Goal: Transaction & Acquisition: Purchase product/service

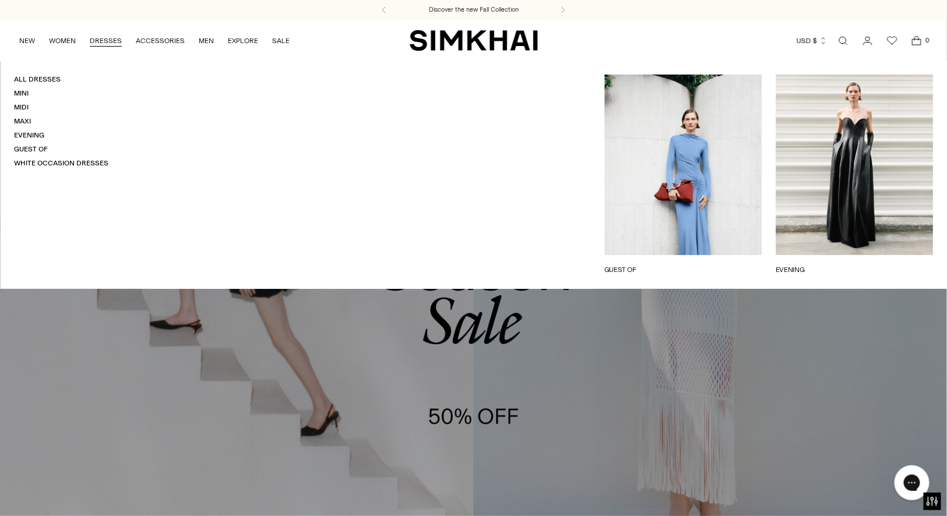
click at [106, 40] on link "DRESSES" at bounding box center [106, 41] width 32 height 26
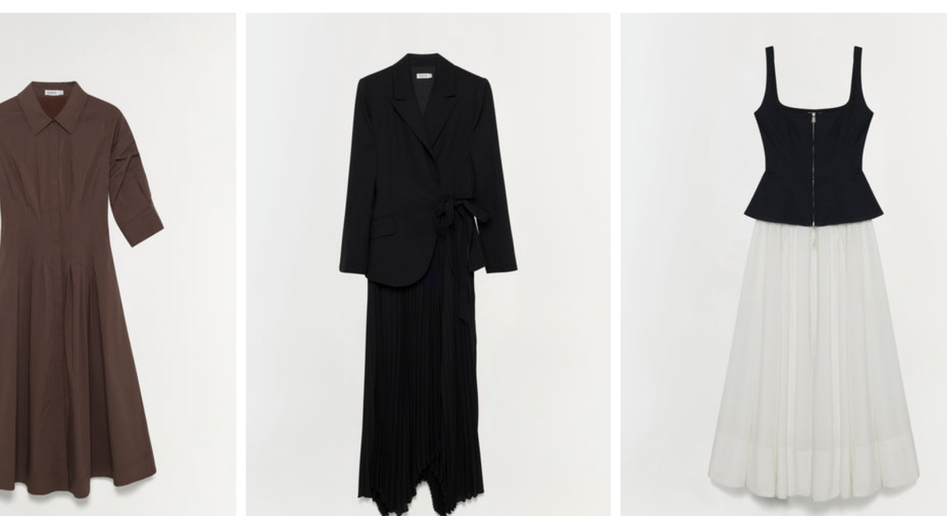
scroll to position [4479, 0]
